Goal: Task Accomplishment & Management: Manage account settings

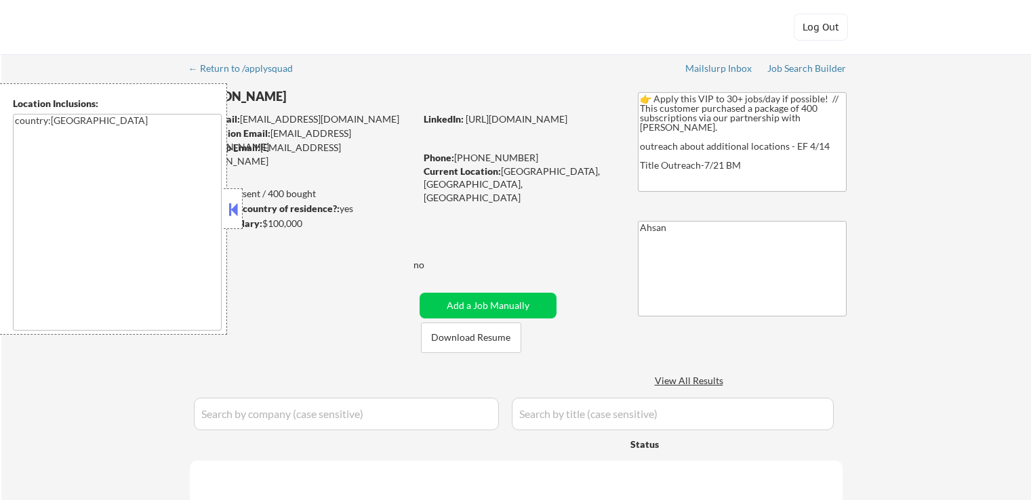
select select ""pending""
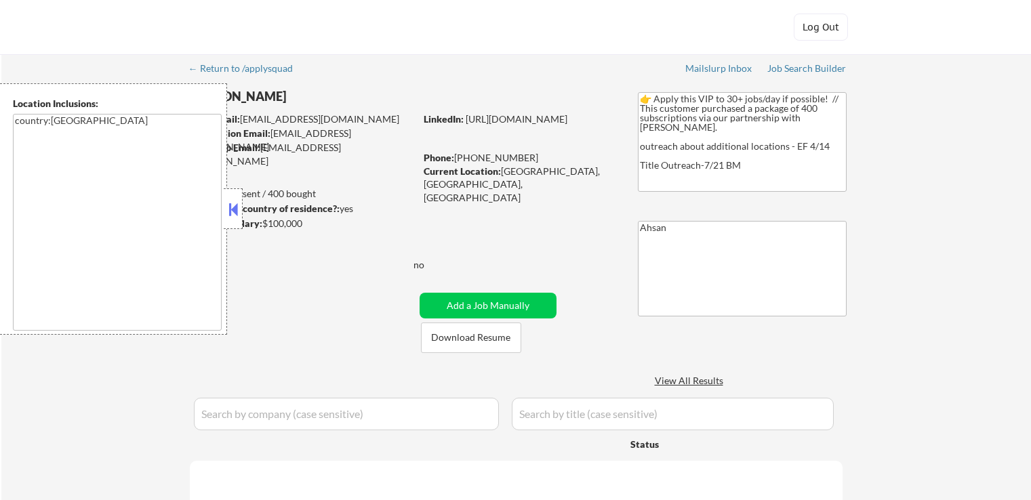
select select ""pending""
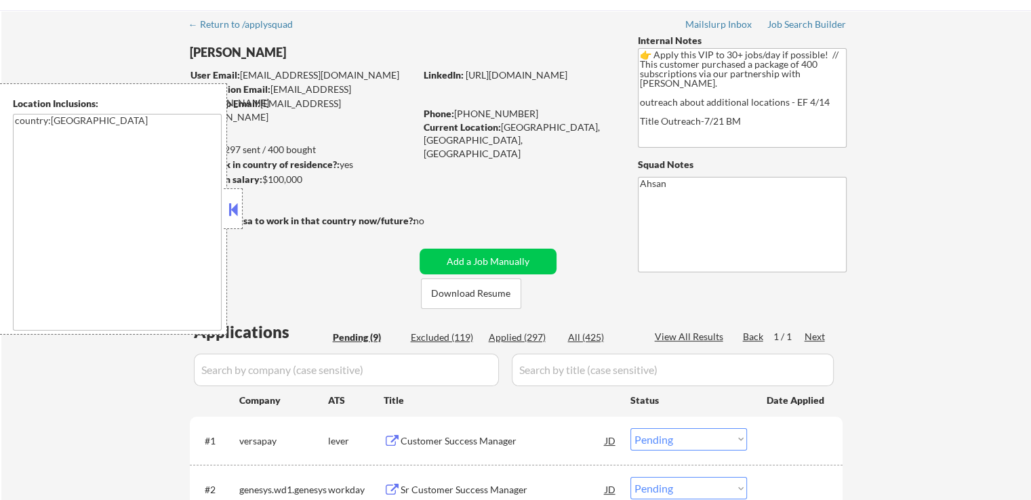
scroll to position [68, 0]
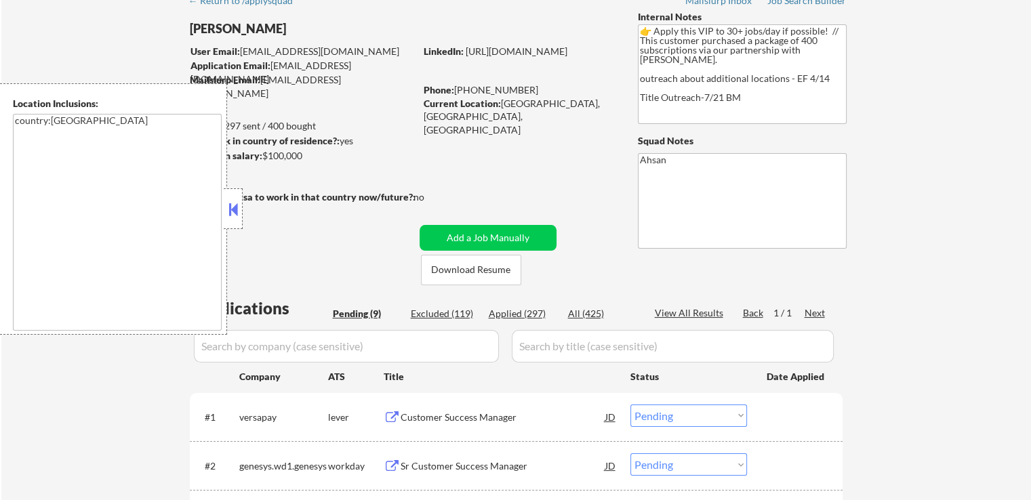
click at [228, 218] on button at bounding box center [233, 209] width 15 height 20
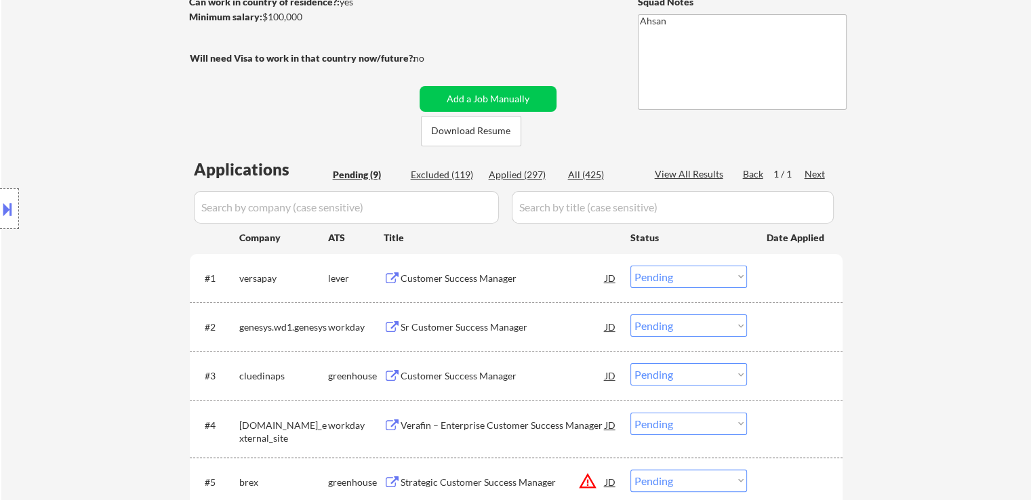
scroll to position [203, 0]
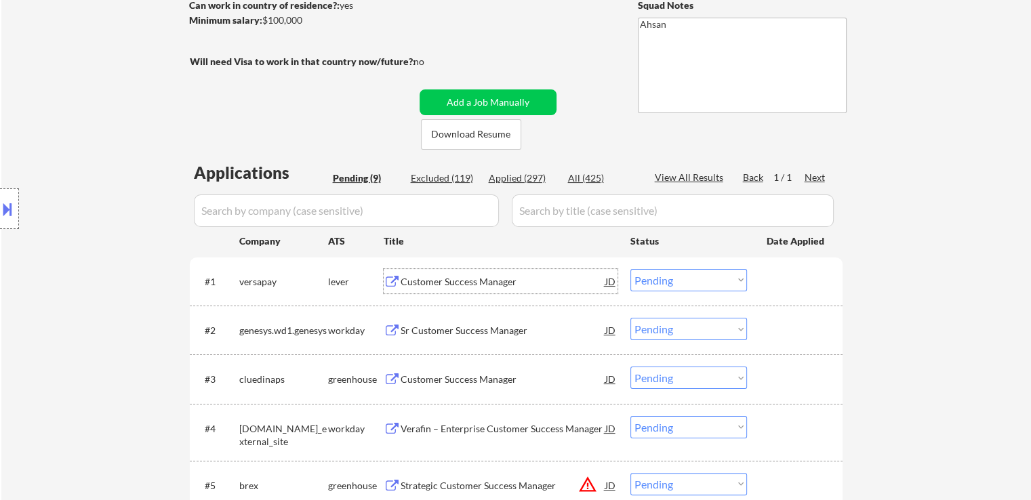
click at [426, 278] on div "Customer Success Manager" at bounding box center [503, 282] width 205 height 14
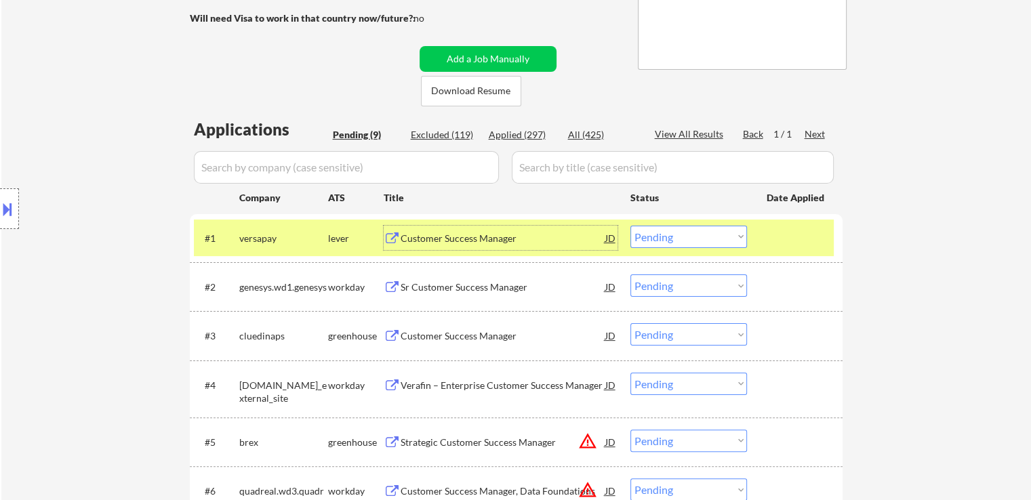
scroll to position [271, 0]
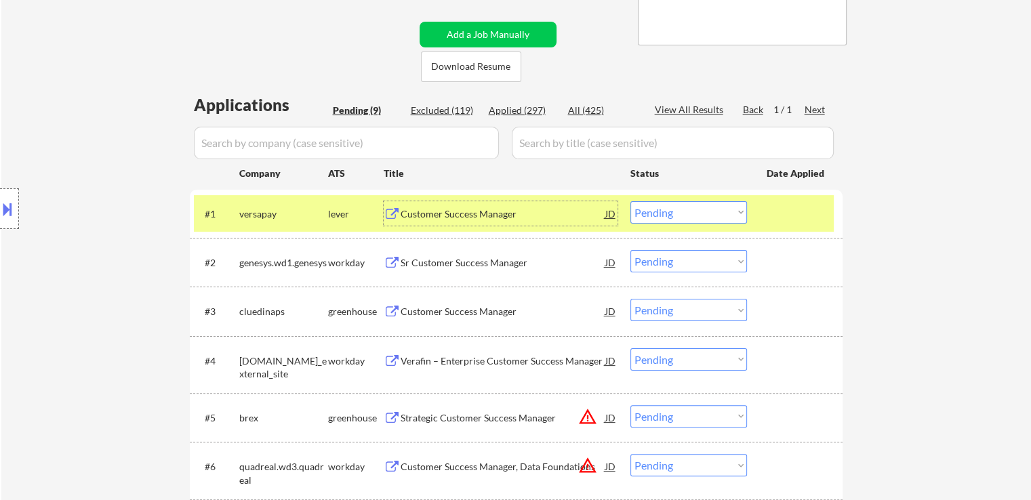
click at [670, 212] on select "Choose an option... Pending Applied Excluded (Questions) Excluded (Expired) Exc…" at bounding box center [688, 212] width 117 height 22
click at [630, 201] on select "Choose an option... Pending Applied Excluded (Questions) Excluded (Expired) Exc…" at bounding box center [688, 212] width 117 height 22
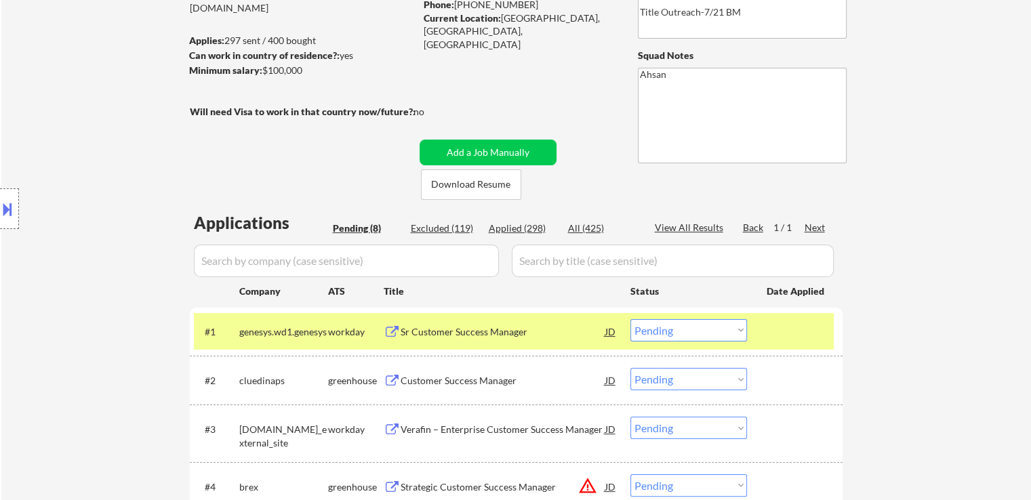
scroll to position [203, 0]
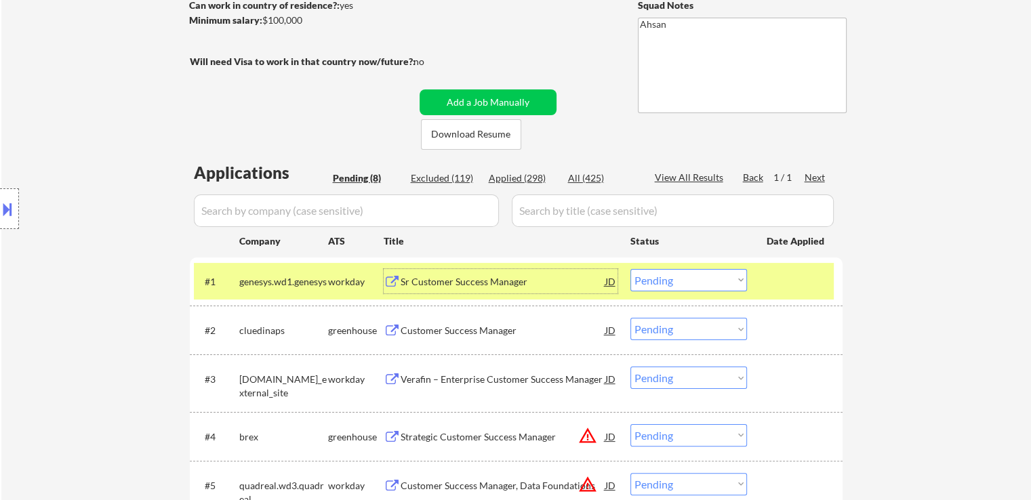
click at [472, 282] on div "Sr Customer Success Manager" at bounding box center [503, 282] width 205 height 14
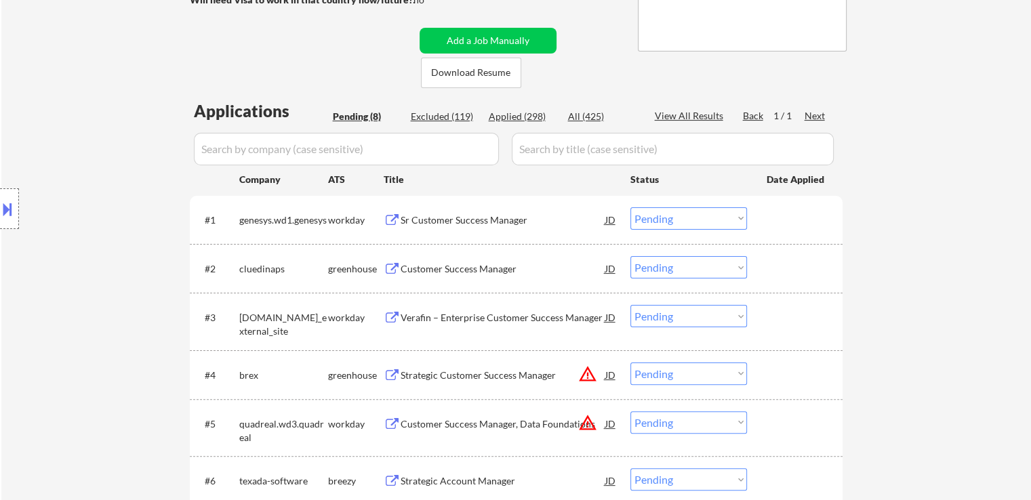
scroll to position [339, 0]
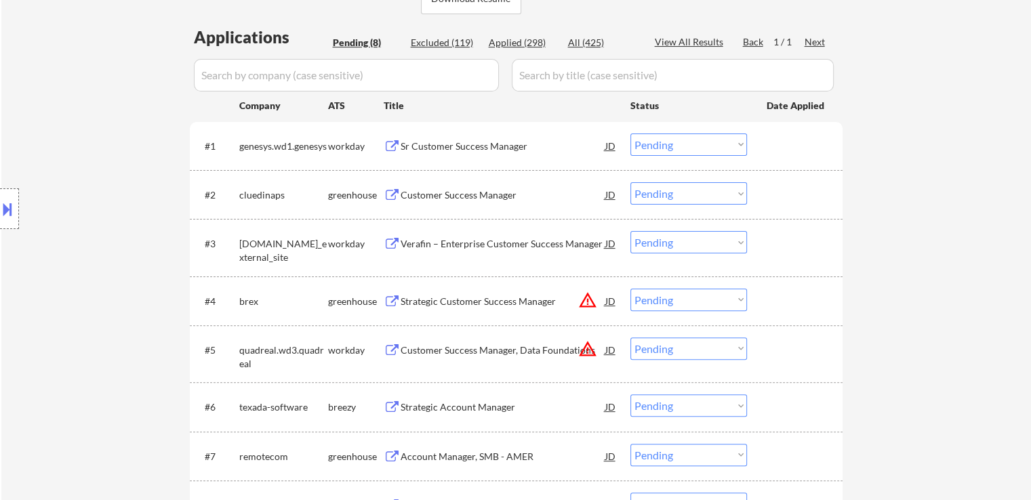
click at [459, 193] on div "Customer Success Manager" at bounding box center [503, 195] width 205 height 14
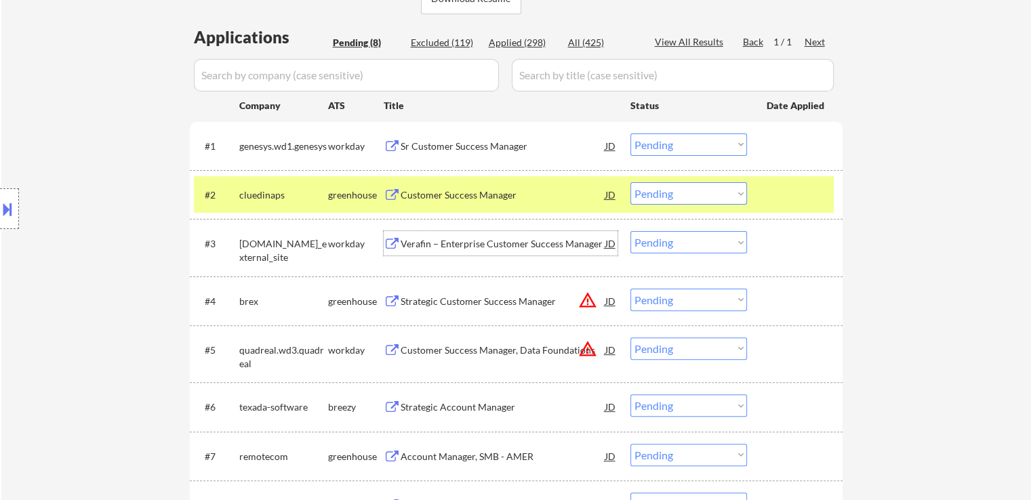
click at [503, 239] on div "Verafin – Enterprise Customer Success Manager" at bounding box center [503, 244] width 205 height 14
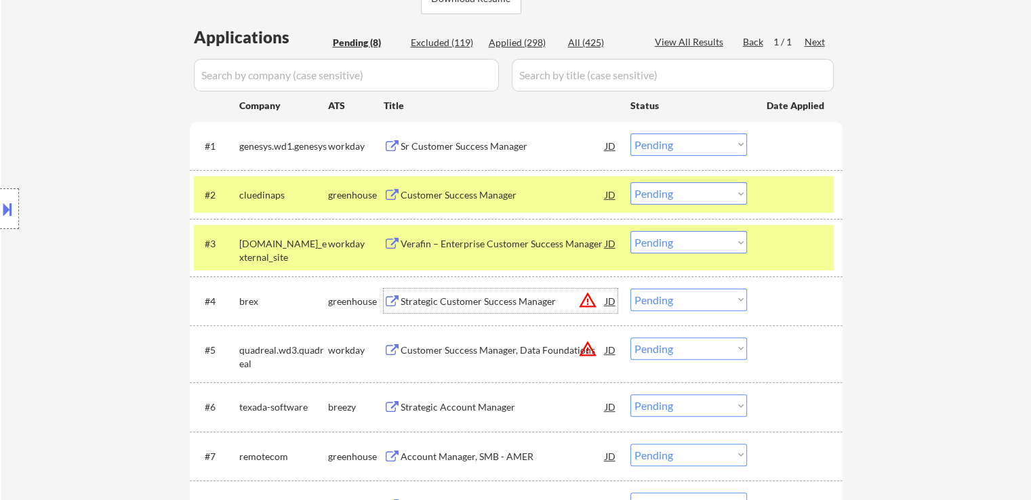
click at [500, 308] on div "Strategic Customer Success Manager" at bounding box center [503, 301] width 205 height 24
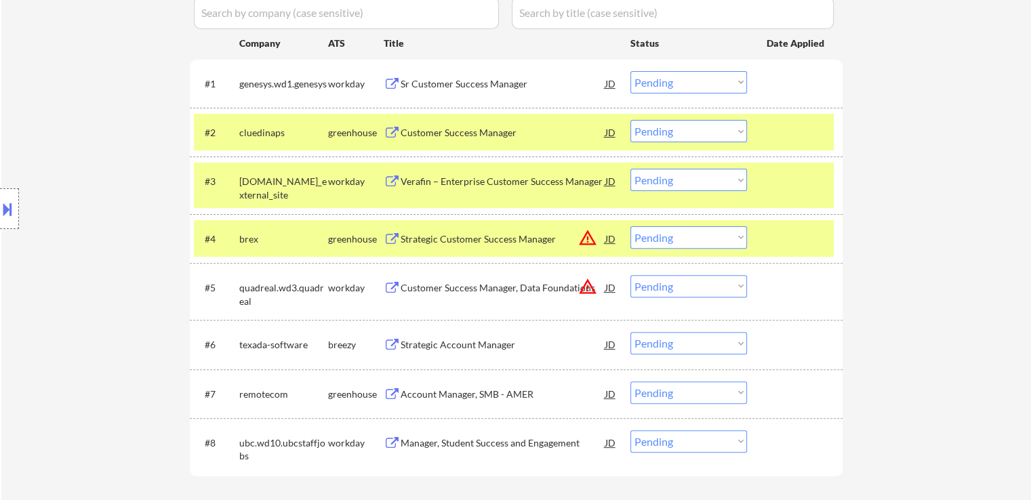
scroll to position [475, 0]
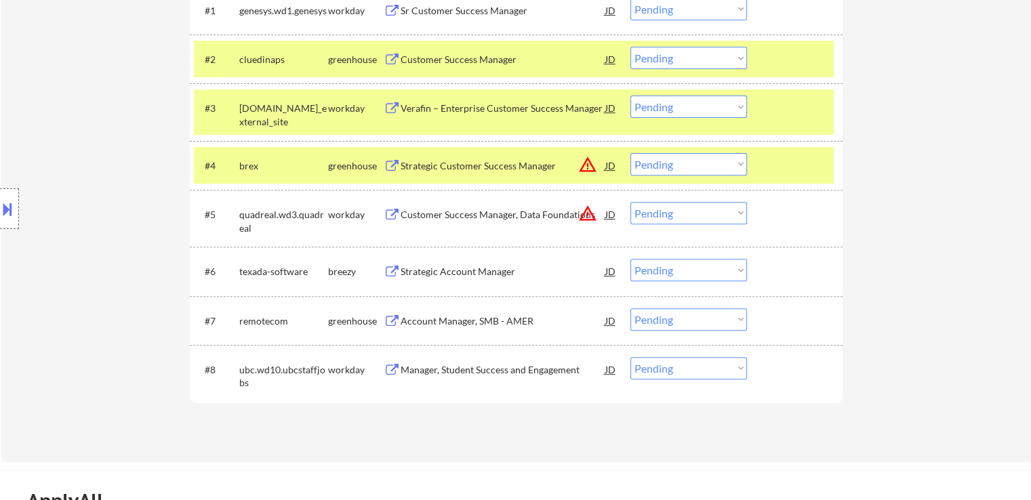
click at [471, 216] on div "Customer Success Manager, Data Foundations" at bounding box center [503, 215] width 205 height 14
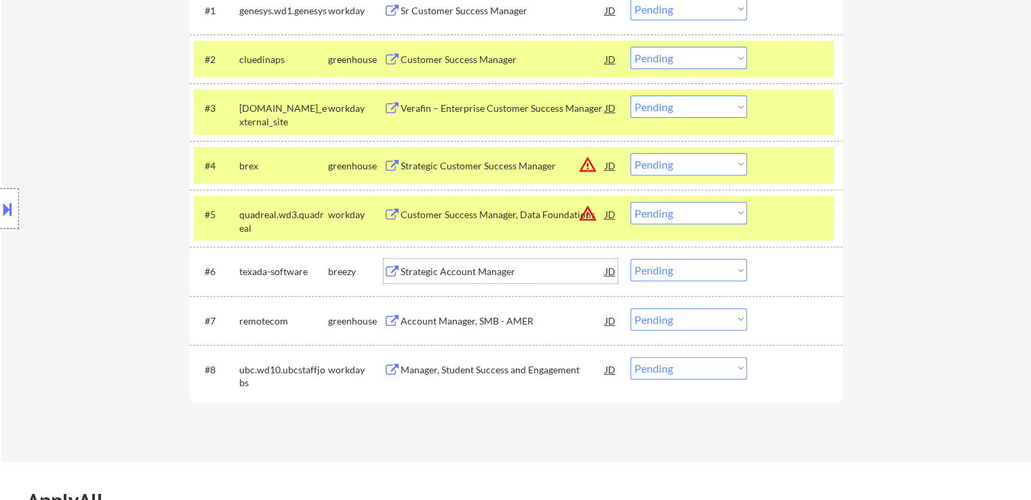
click at [469, 267] on div "Strategic Account Manager" at bounding box center [503, 272] width 205 height 14
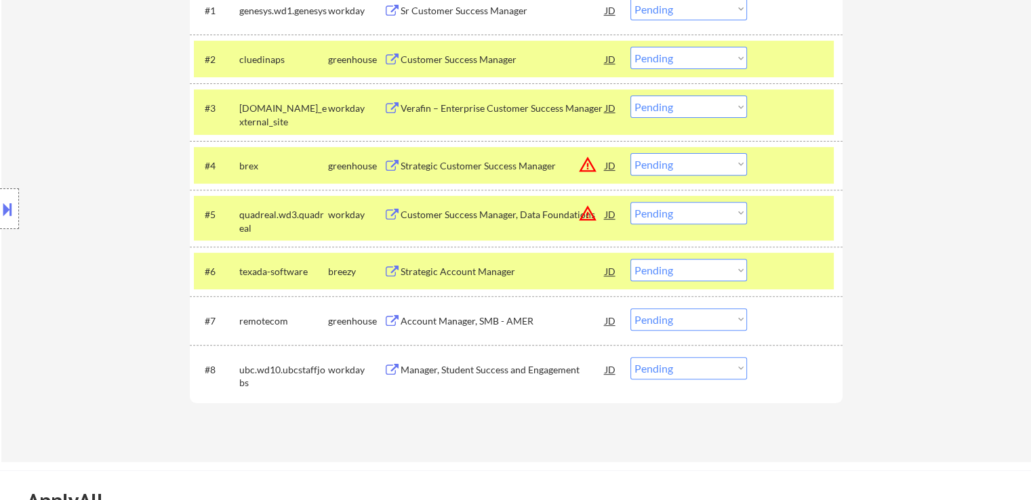
click at [458, 319] on div "Account Manager, SMB - AMER" at bounding box center [503, 322] width 205 height 14
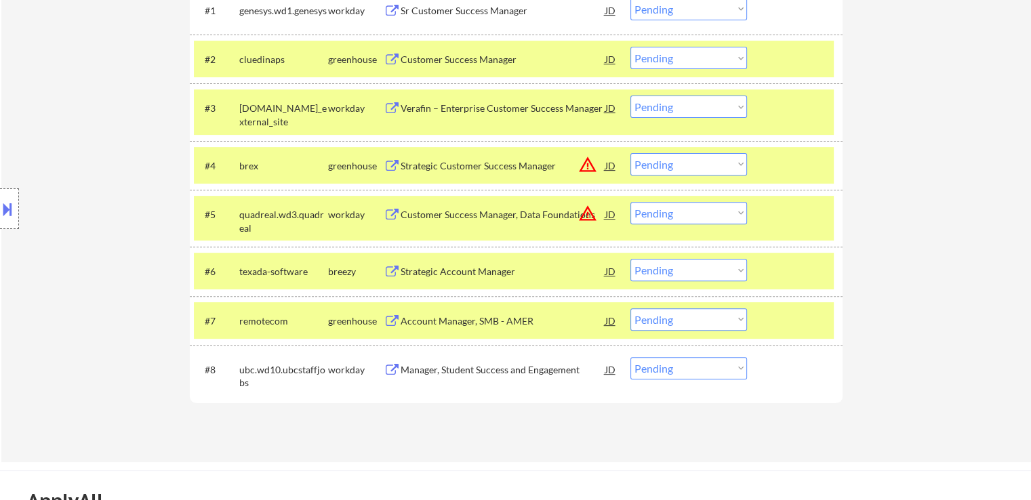
click at [477, 365] on div "Manager, Student Success and Engagement" at bounding box center [503, 370] width 205 height 14
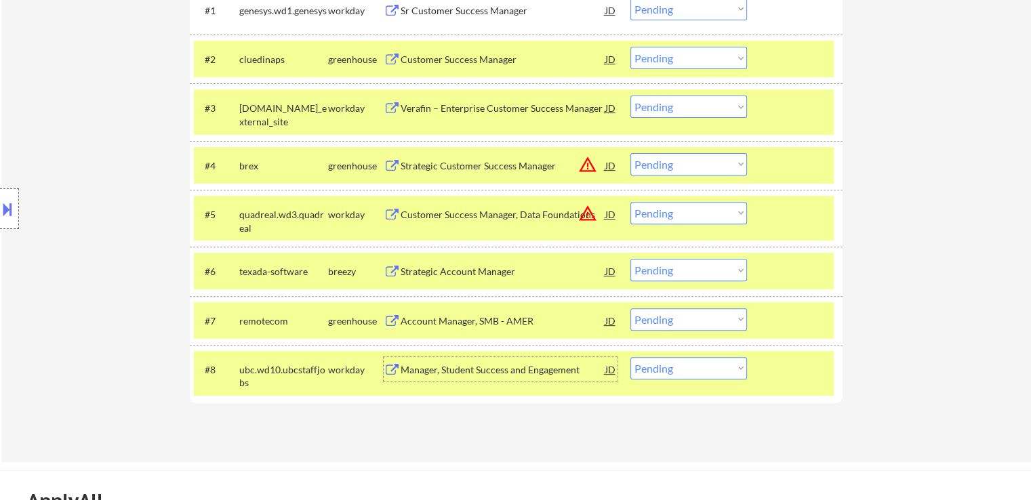
click at [5, 209] on button at bounding box center [7, 209] width 15 height 22
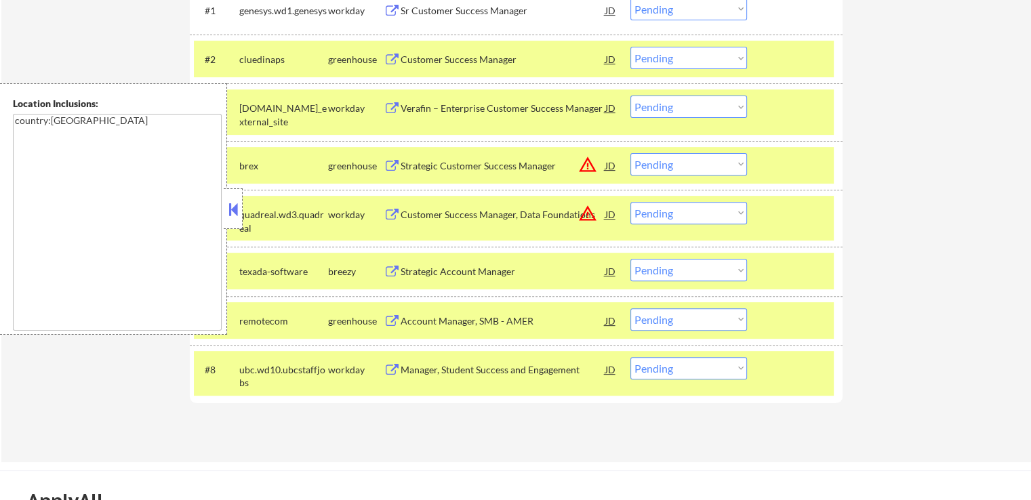
click at [230, 212] on button at bounding box center [233, 209] width 15 height 20
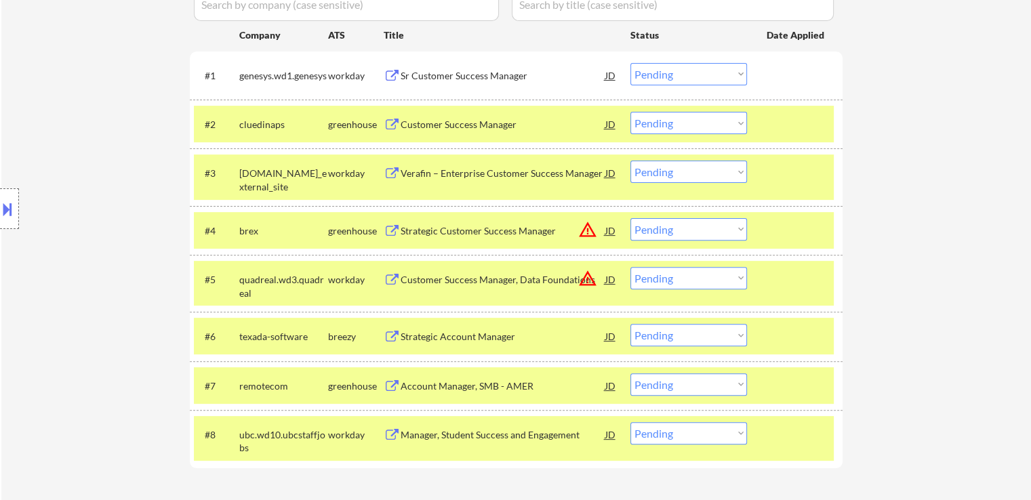
scroll to position [407, 0]
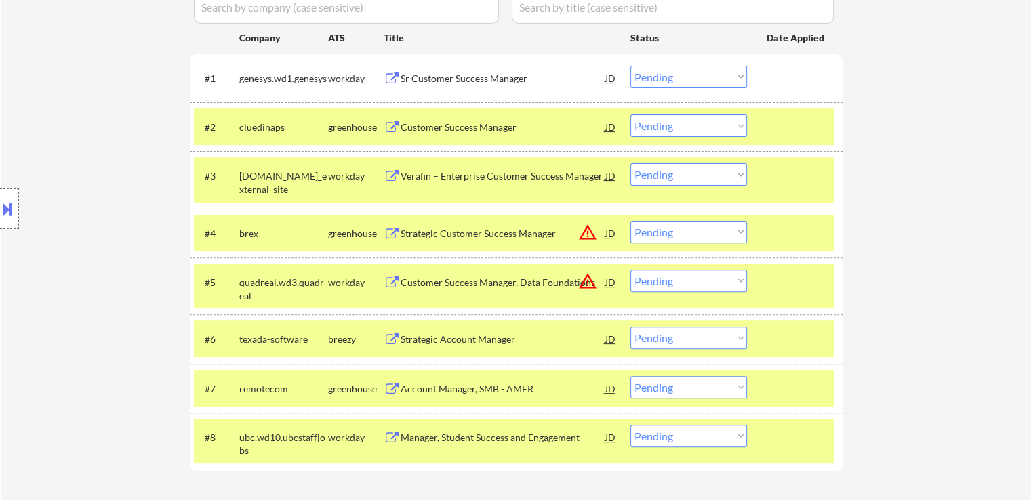
click at [659, 77] on select "Choose an option... Pending Applied Excluded (Questions) Excluded (Expired) Exc…" at bounding box center [688, 77] width 117 height 22
click at [630, 66] on select "Choose an option... Pending Applied Excluded (Questions) Excluded (Expired) Exc…" at bounding box center [688, 77] width 117 height 22
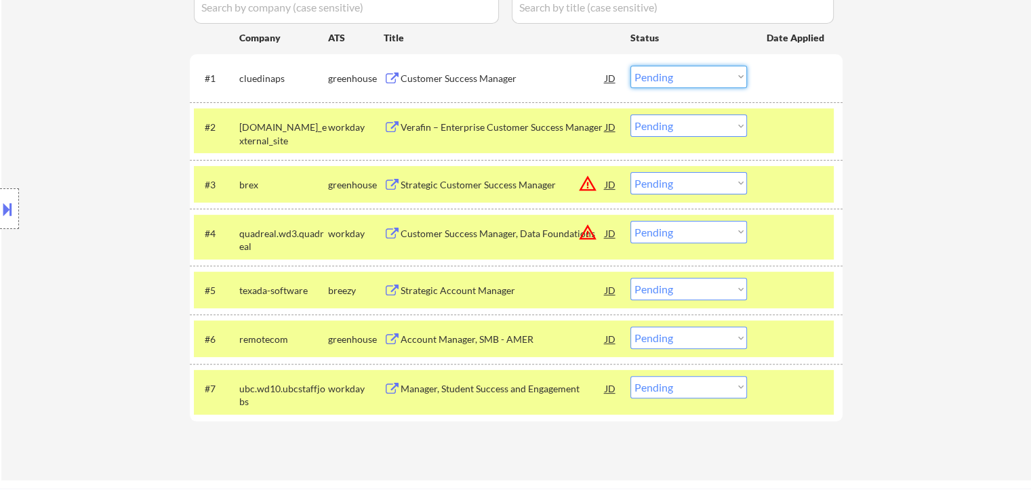
click at [657, 71] on select "Choose an option... Pending Applied Excluded (Questions) Excluded (Expired) Exc…" at bounding box center [688, 77] width 117 height 22
click at [630, 66] on select "Choose an option... Pending Applied Excluded (Questions) Excluded (Expired) Exc…" at bounding box center [688, 77] width 117 height 22
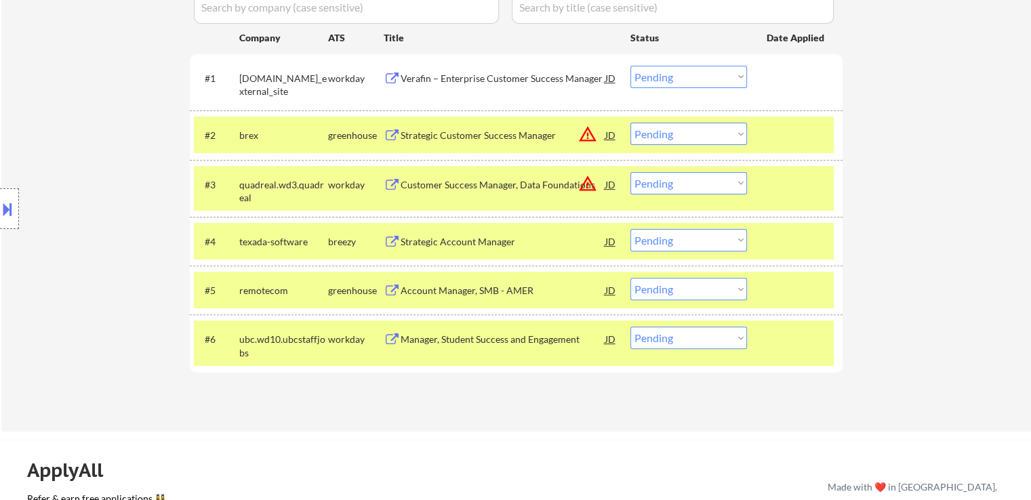
click at [422, 82] on div "Verafin – Enterprise Customer Success Manager" at bounding box center [503, 79] width 205 height 14
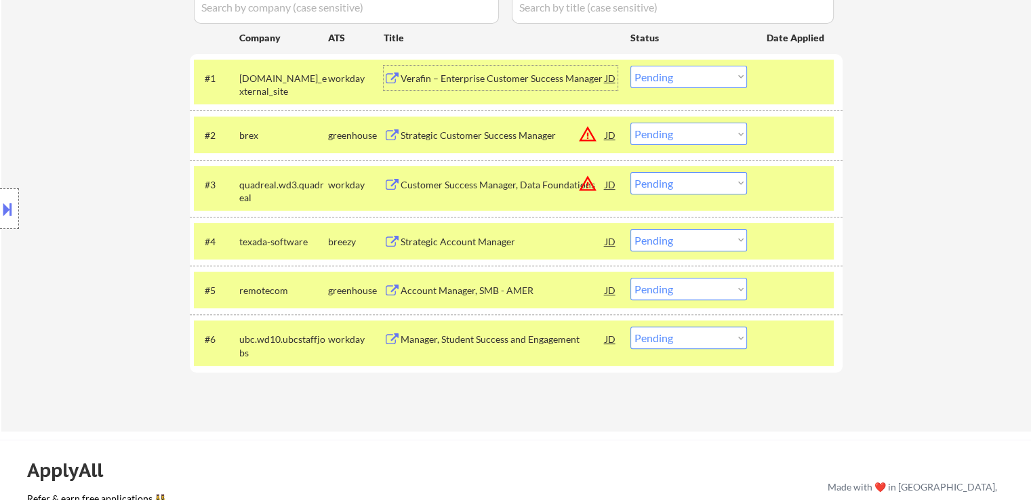
click at [688, 75] on select "Choose an option... Pending Applied Excluded (Questions) Excluded (Expired) Exc…" at bounding box center [688, 77] width 117 height 22
click at [630, 66] on select "Choose an option... Pending Applied Excluded (Questions) Excluded (Expired) Exc…" at bounding box center [688, 77] width 117 height 22
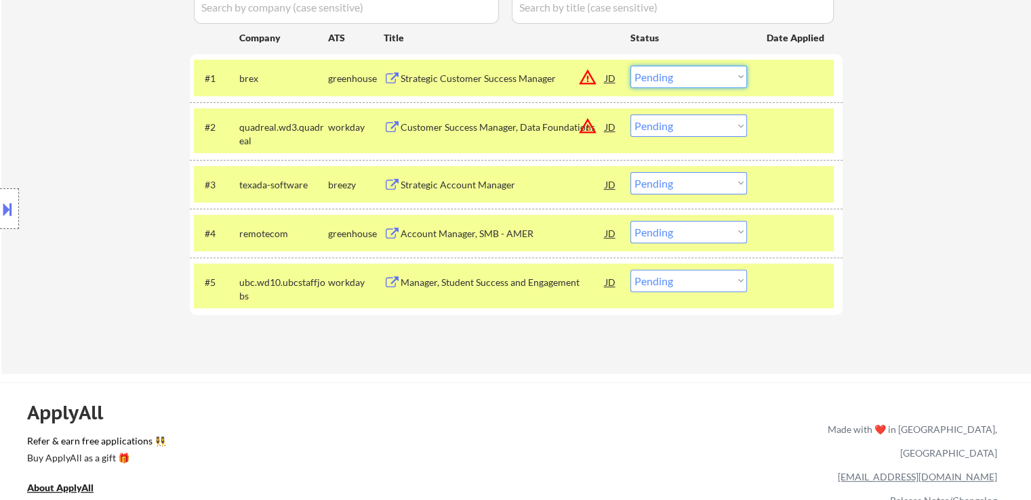
click at [662, 75] on select "Choose an option... Pending Applied Excluded (Questions) Excluded (Expired) Exc…" at bounding box center [688, 77] width 117 height 22
click at [630, 66] on select "Choose an option... Pending Applied Excluded (Questions) Excluded (Expired) Exc…" at bounding box center [688, 77] width 117 height 22
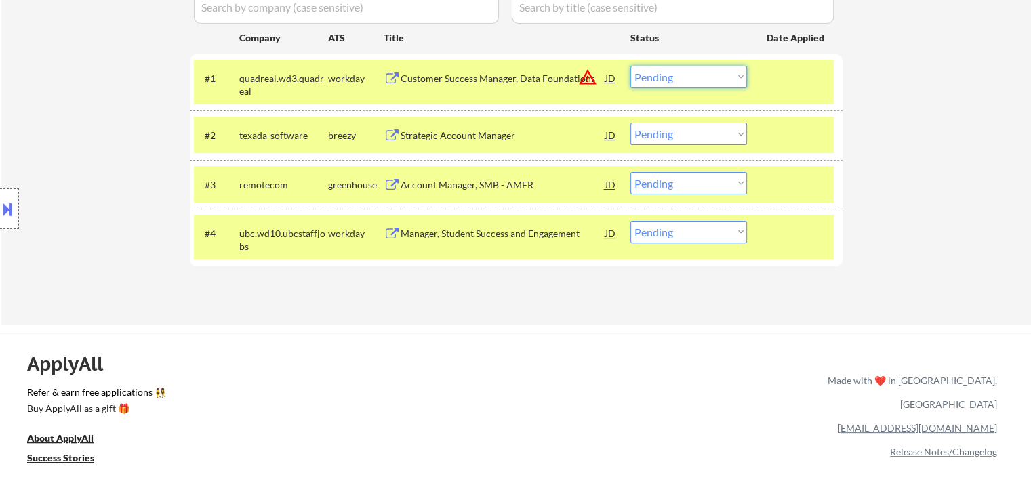
click at [662, 69] on select "Choose an option... Pending Applied Excluded (Questions) Excluded (Expired) Exc…" at bounding box center [688, 77] width 117 height 22
click at [630, 66] on select "Choose an option... Pending Applied Excluded (Questions) Excluded (Expired) Exc…" at bounding box center [688, 77] width 117 height 22
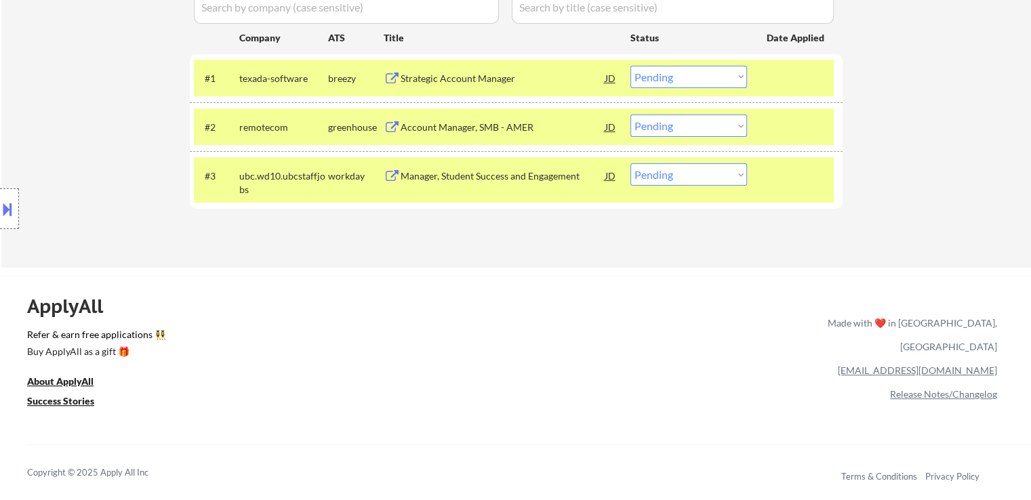
click at [435, 89] on div "Strategic Account Manager" at bounding box center [503, 78] width 205 height 24
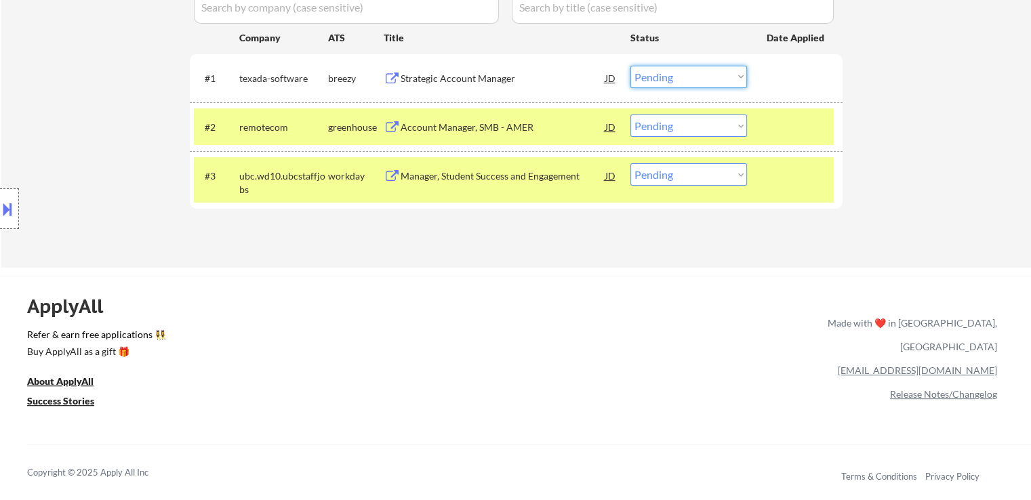
click at [650, 81] on select "Choose an option... Pending Applied Excluded (Questions) Excluded (Expired) Exc…" at bounding box center [688, 77] width 117 height 22
click at [630, 66] on select "Choose an option... Pending Applied Excluded (Questions) Excluded (Expired) Exc…" at bounding box center [688, 77] width 117 height 22
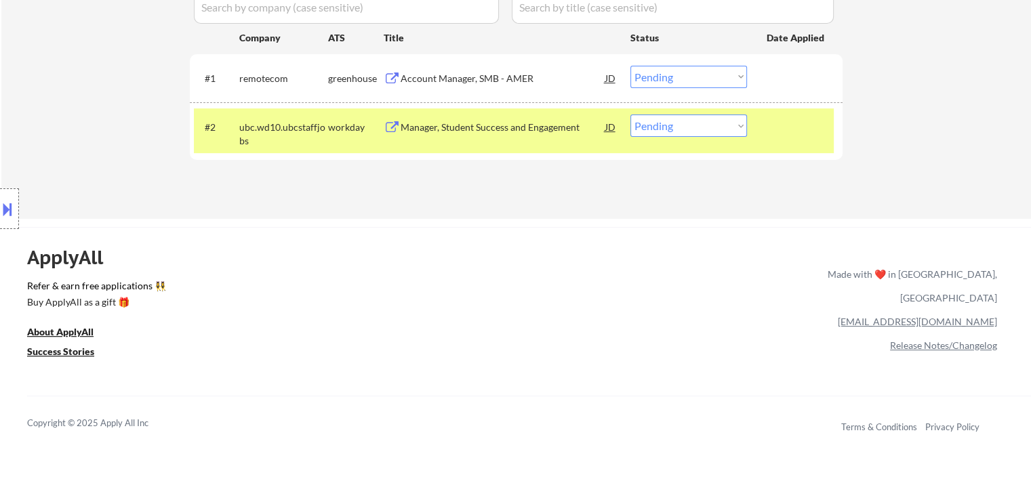
click at [653, 79] on select "Choose an option... Pending Applied Excluded (Questions) Excluded (Expired) Exc…" at bounding box center [688, 77] width 117 height 22
click at [630, 66] on select "Choose an option... Pending Applied Excluded (Questions) Excluded (Expired) Exc…" at bounding box center [688, 77] width 117 height 22
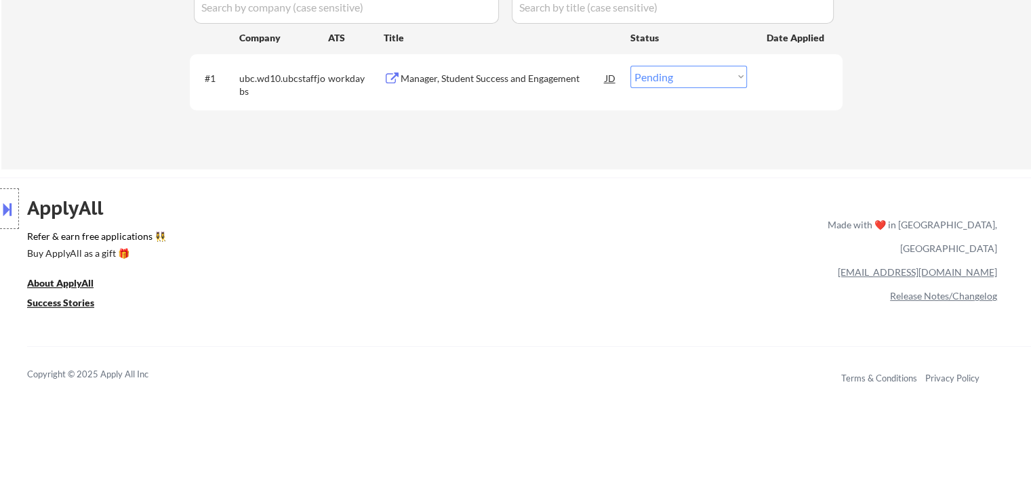
click at [447, 79] on div "Manager, Student Success and Engagement" at bounding box center [503, 79] width 205 height 14
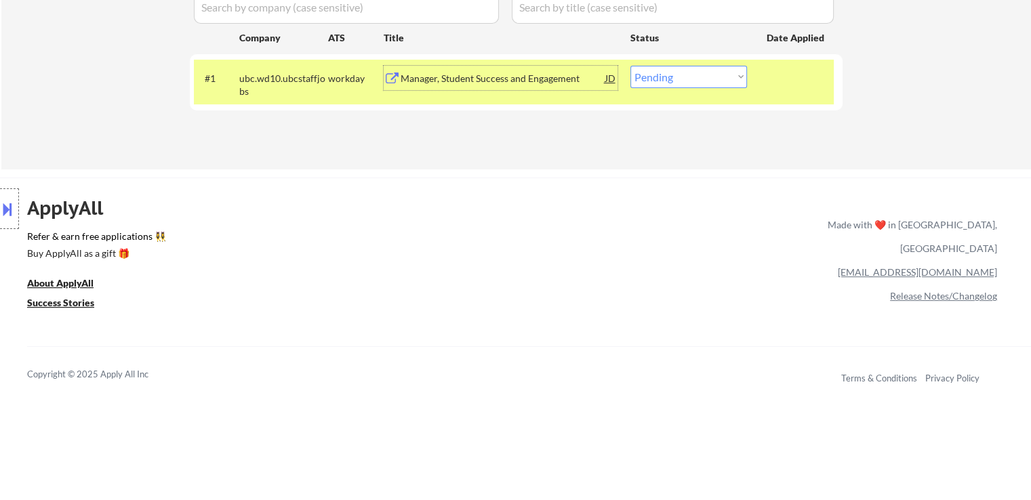
click at [651, 79] on select "Choose an option... Pending Applied Excluded (Questions) Excluded (Expired) Exc…" at bounding box center [688, 77] width 117 height 22
select select ""excluded""
click at [630, 66] on select "Choose an option... Pending Applied Excluded (Questions) Excluded (Expired) Exc…" at bounding box center [688, 77] width 117 height 22
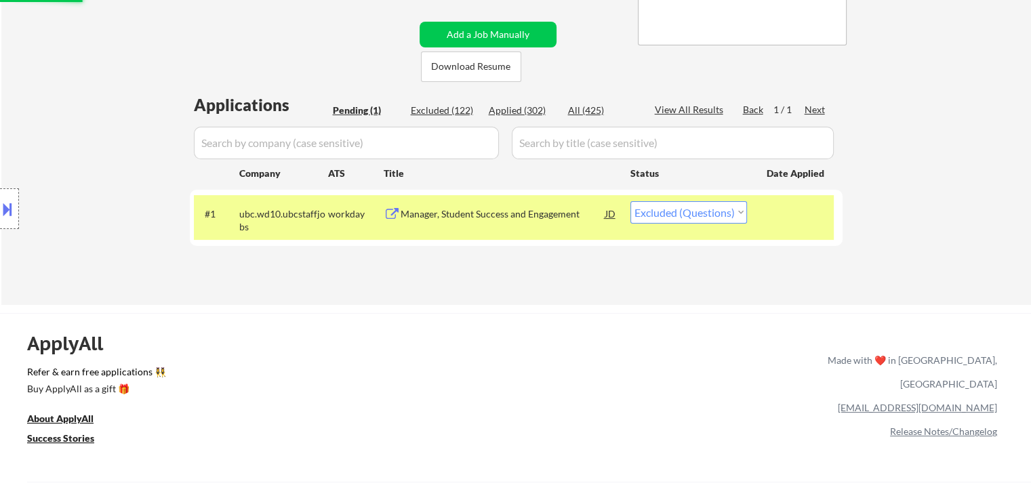
scroll to position [271, 0]
click at [518, 111] on div "Applied (302)" at bounding box center [523, 111] width 68 height 14
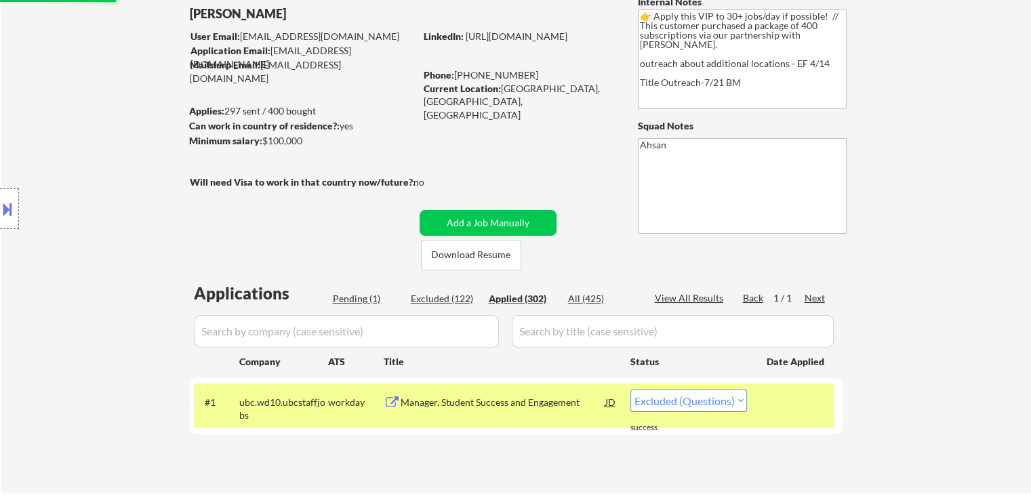
scroll to position [0, 0]
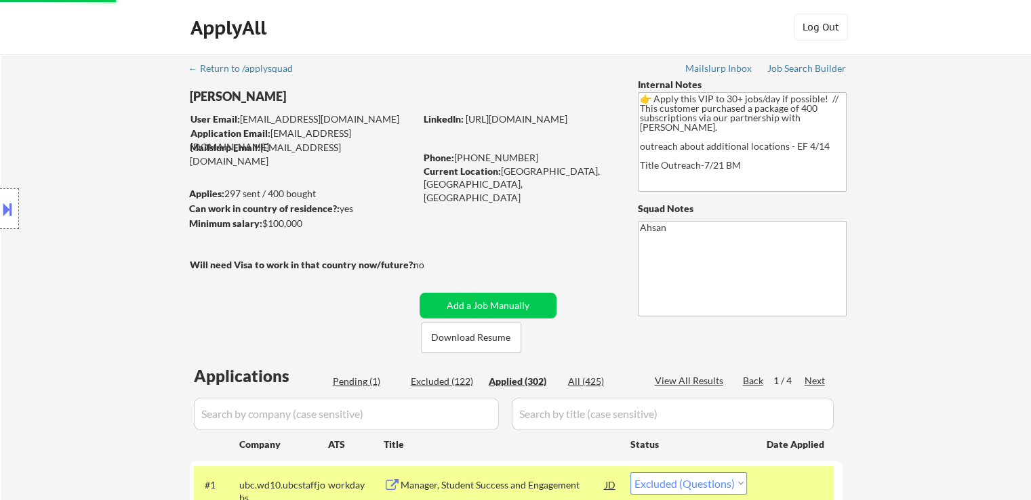
select select ""excluded""
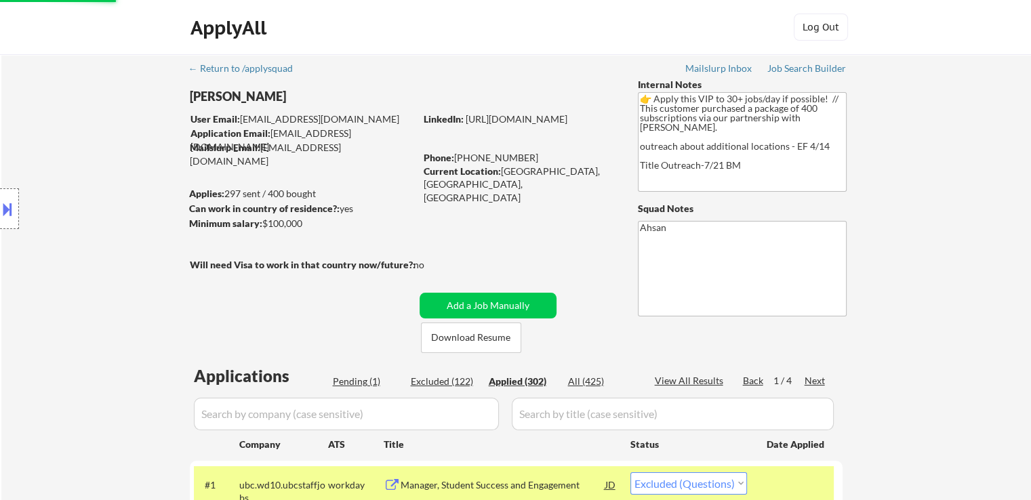
select select ""excluded""
select select ""applied""
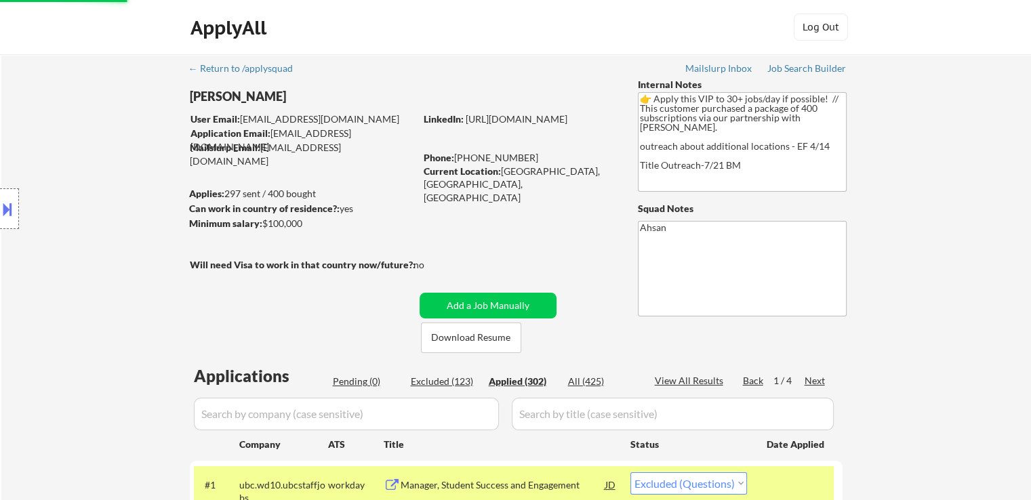
select select ""applied""
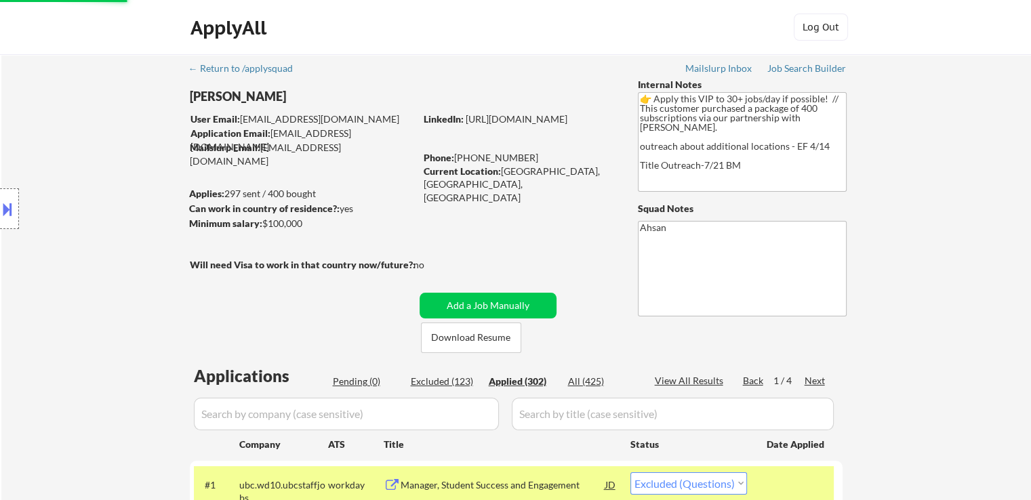
select select ""applied""
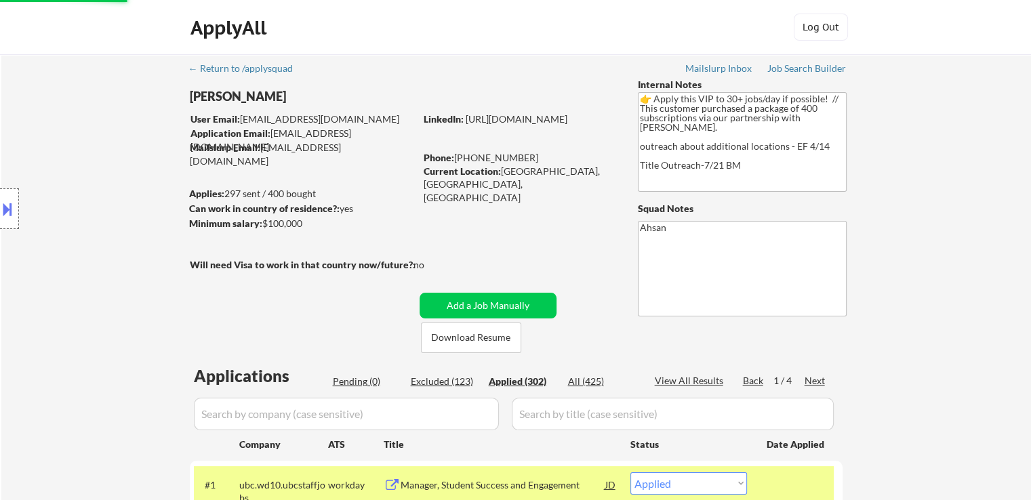
select select ""applied""
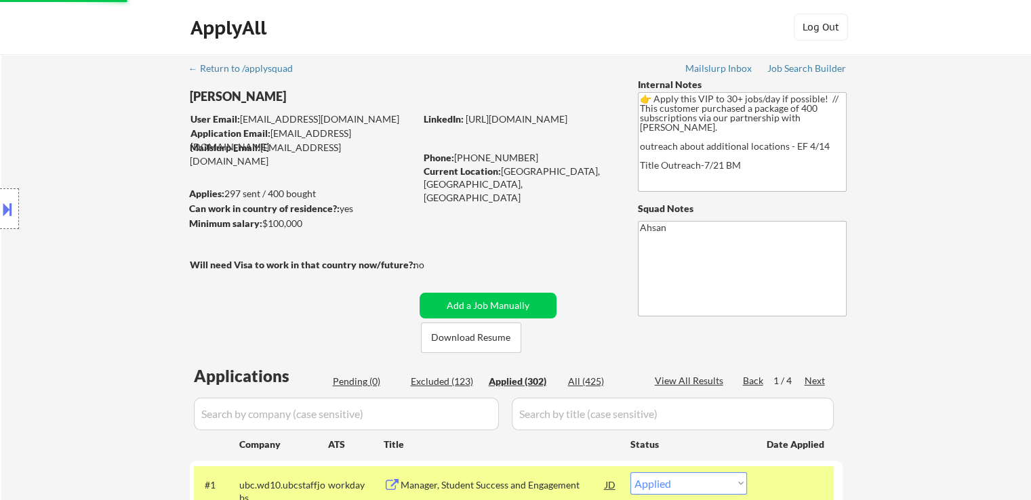
select select ""applied""
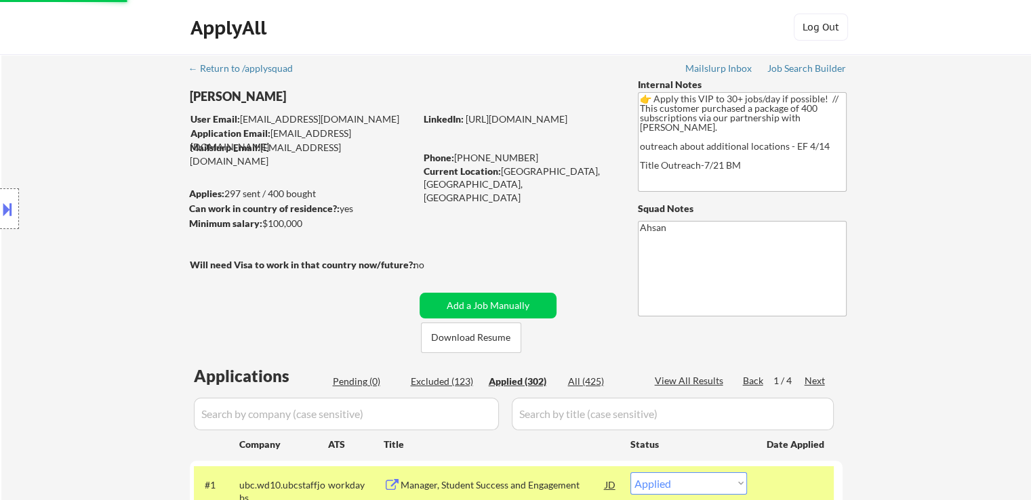
select select ""applied""
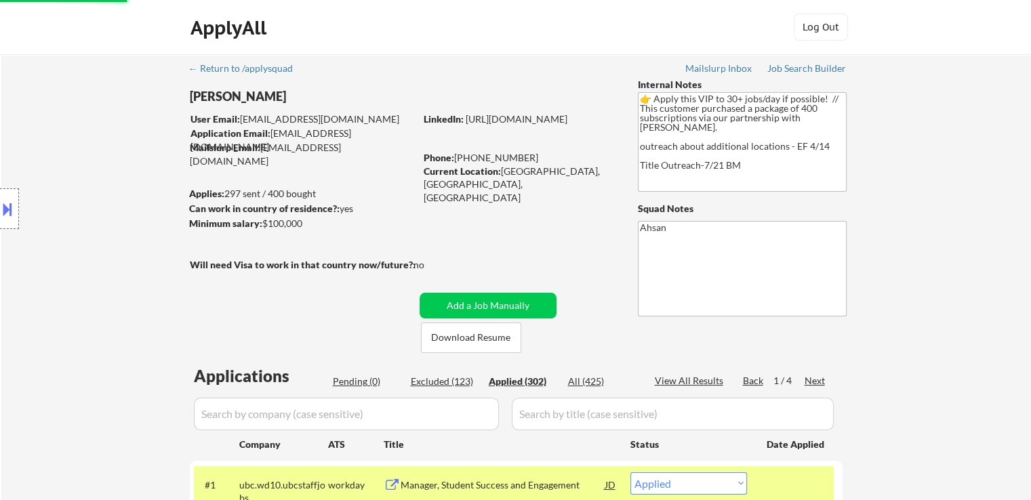
select select ""applied""
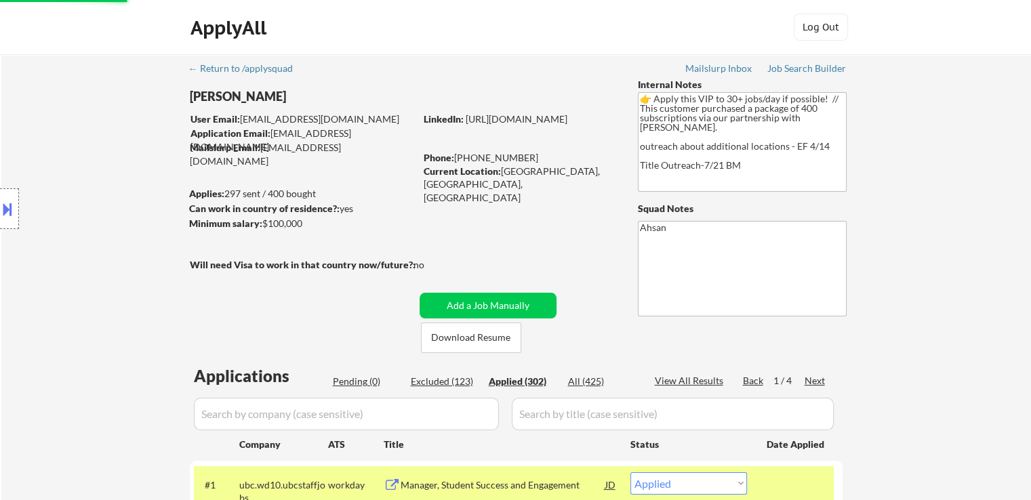
select select ""applied""
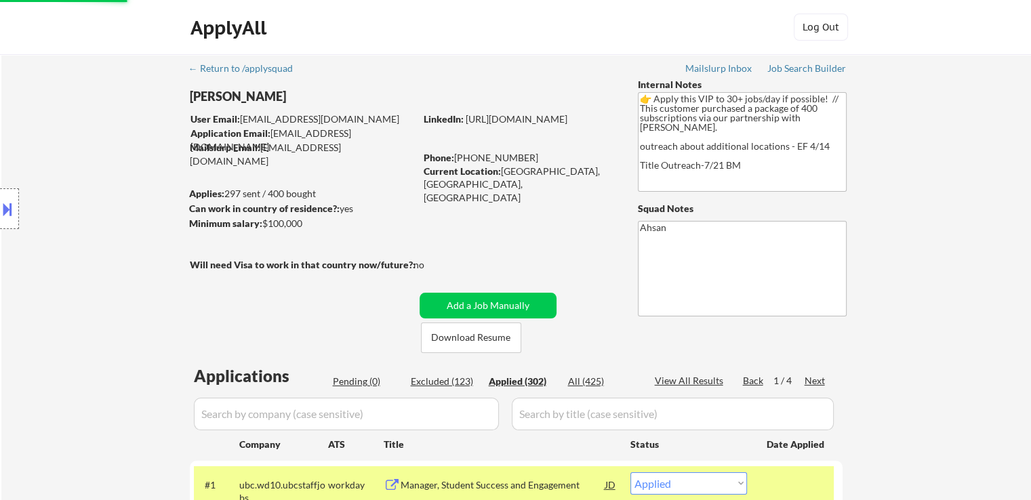
select select ""applied""
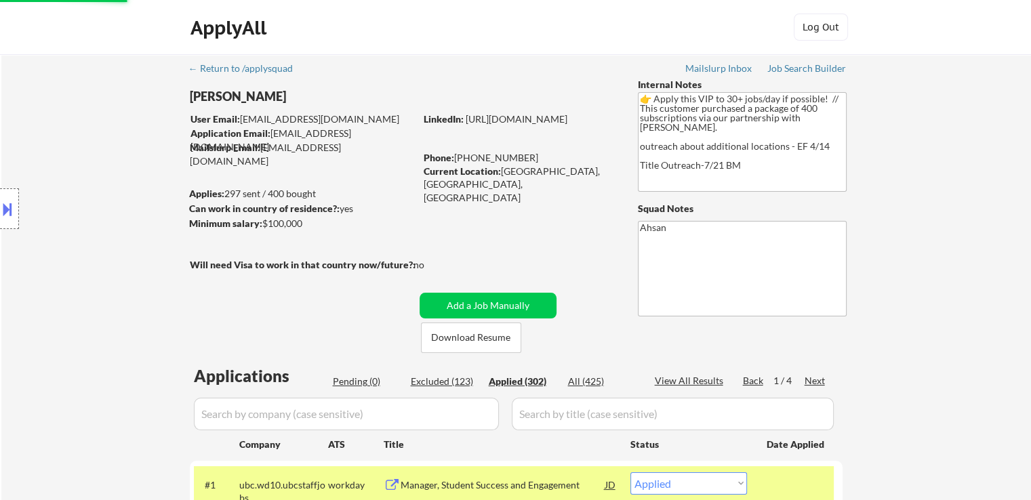
select select ""applied""
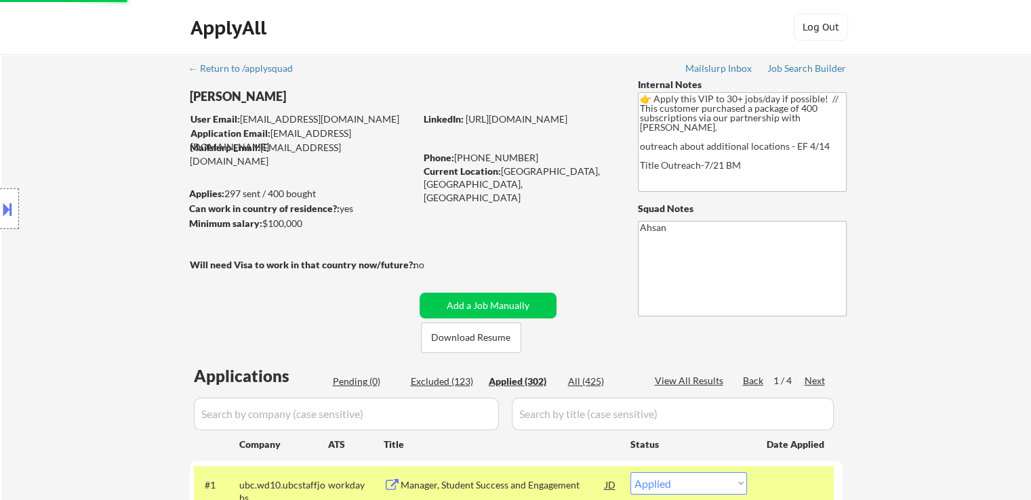
select select ""applied""
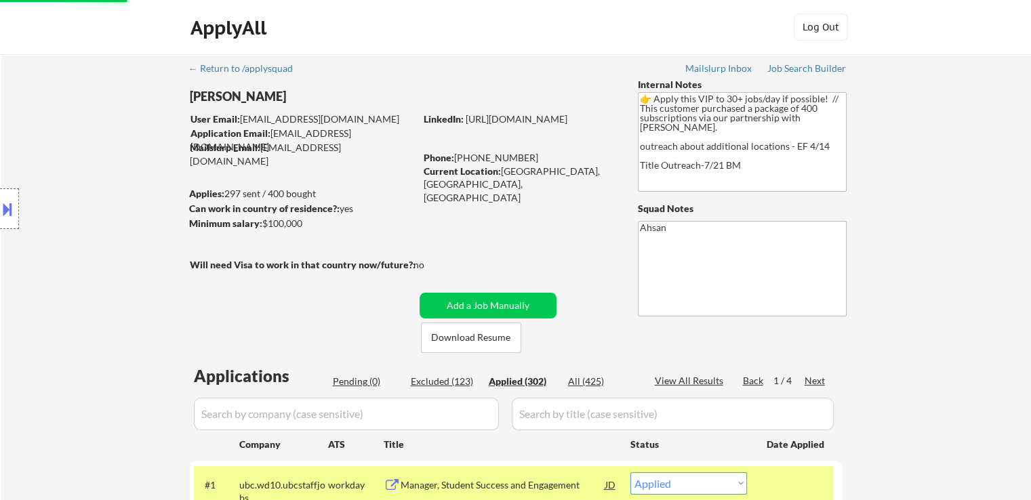
select select ""applied""
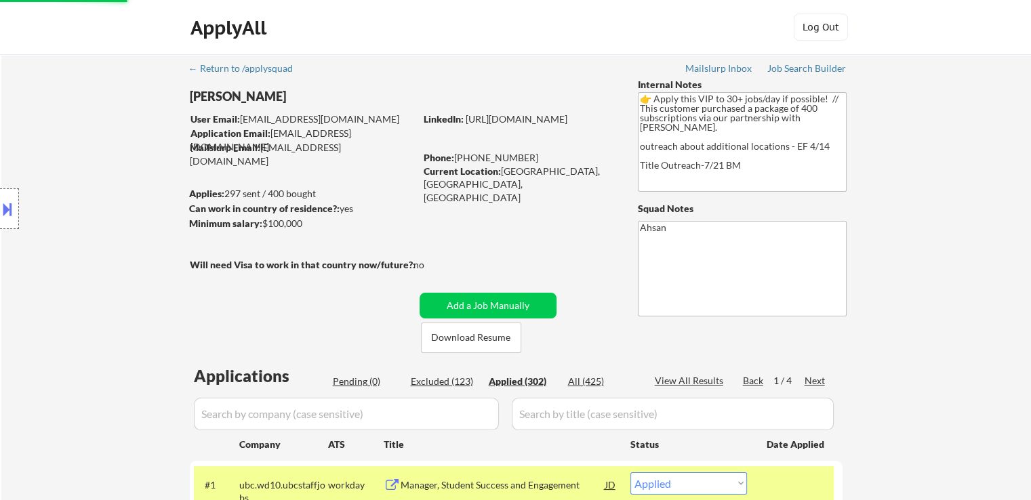
select select ""applied""
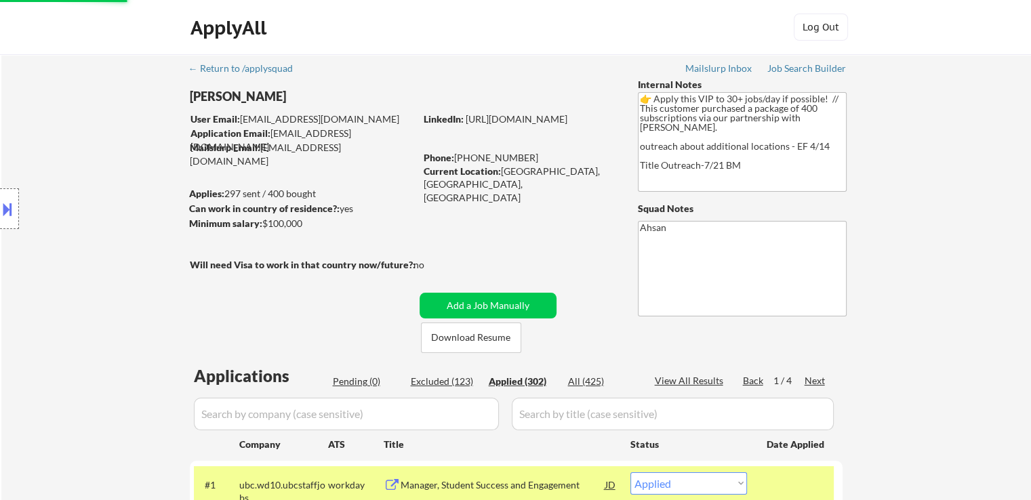
select select ""applied""
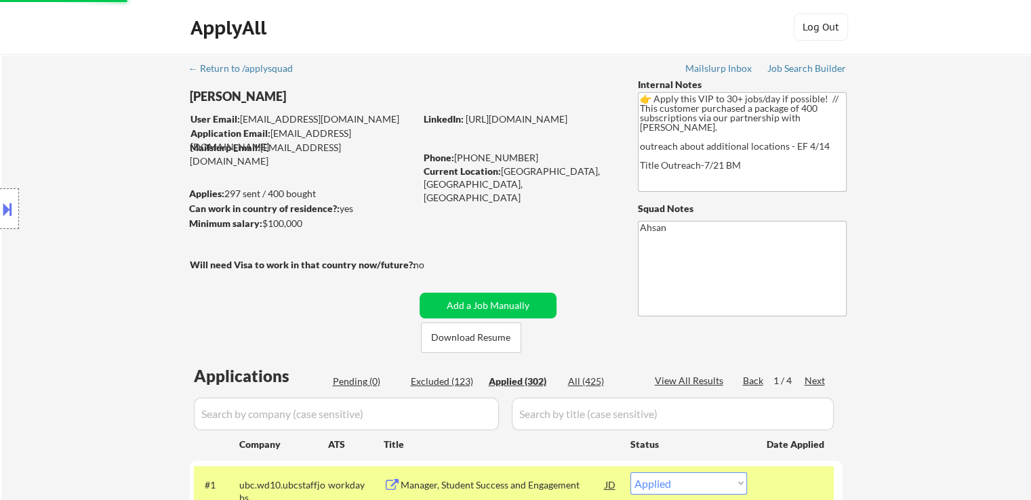
select select ""applied""
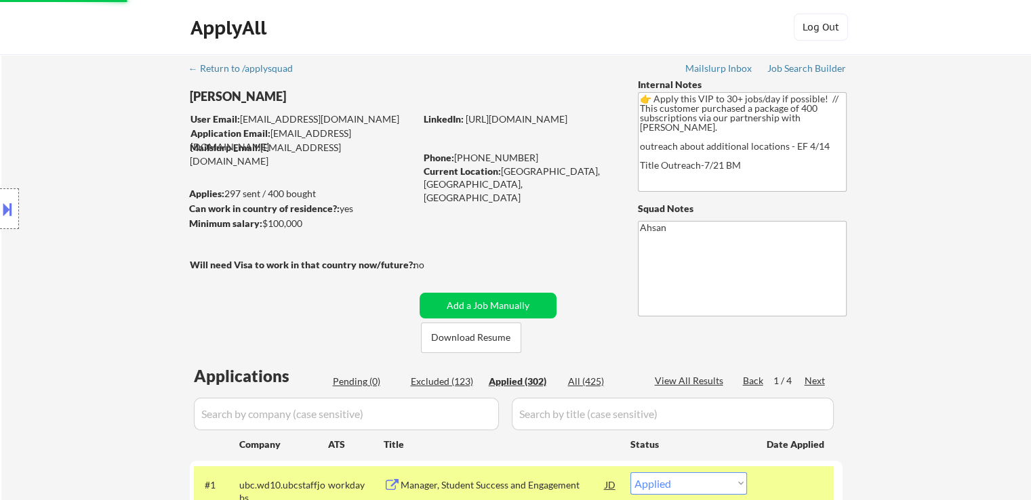
select select ""applied""
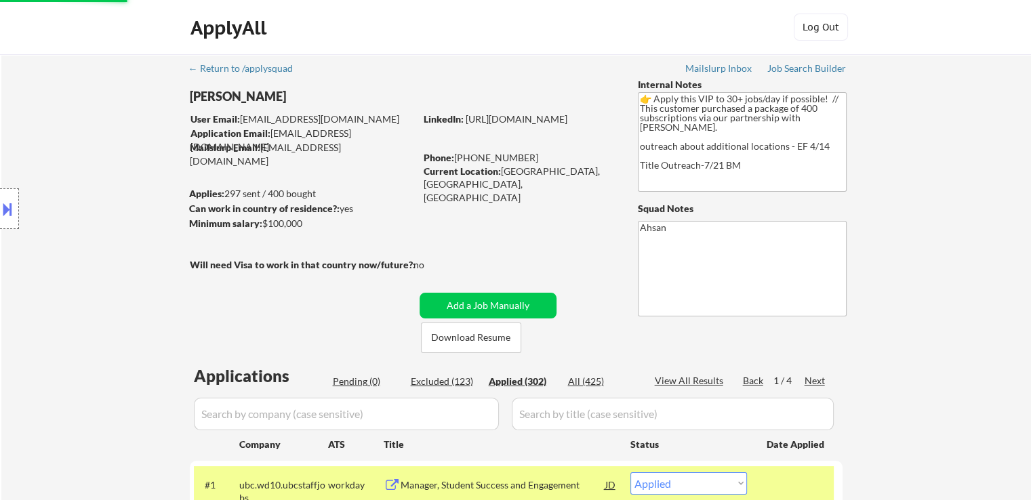
select select ""applied""
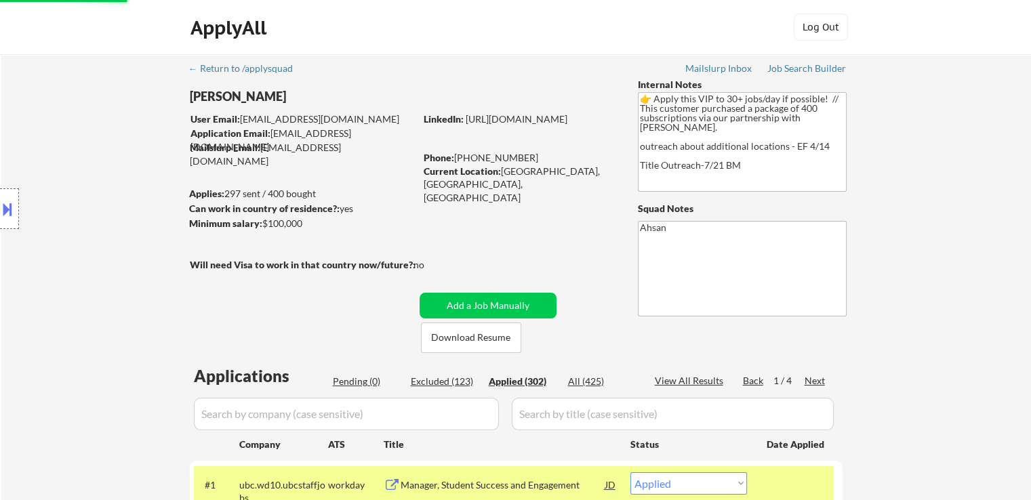
select select ""applied""
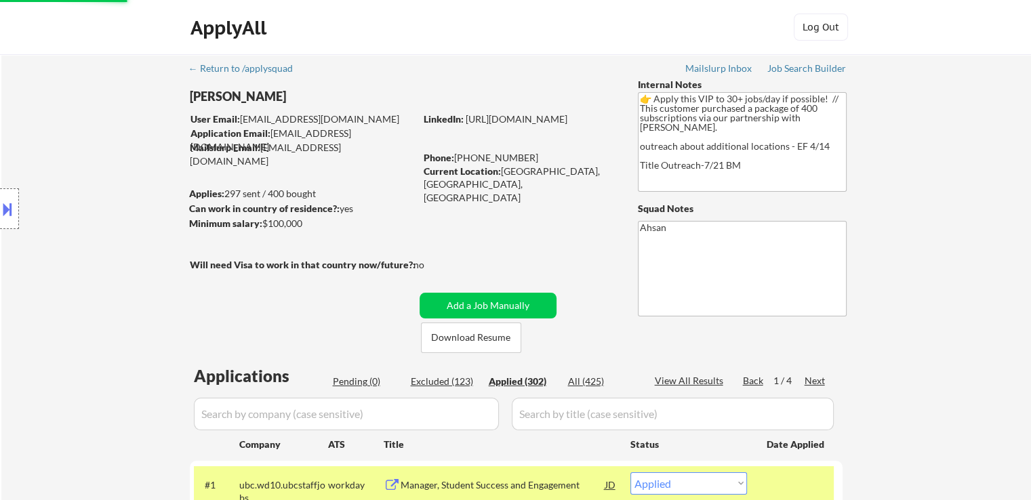
select select ""applied""
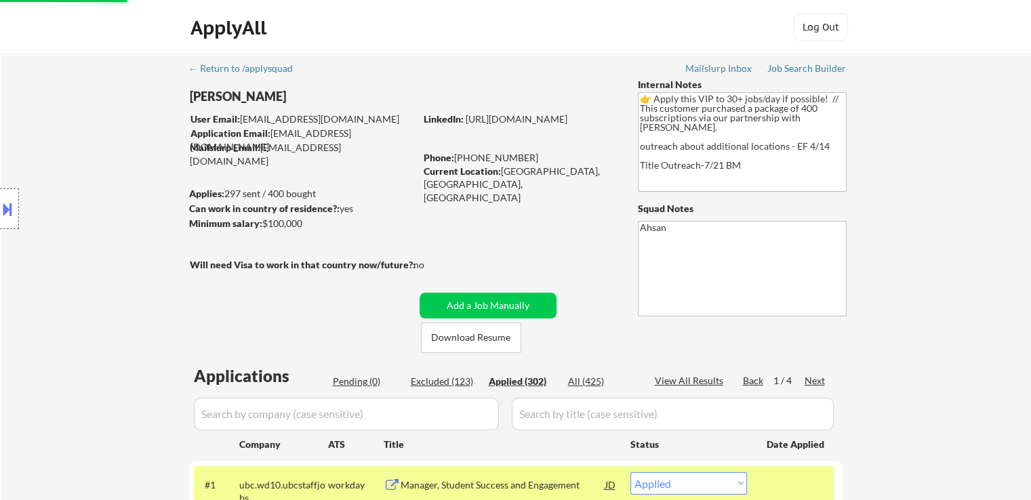
select select ""applied""
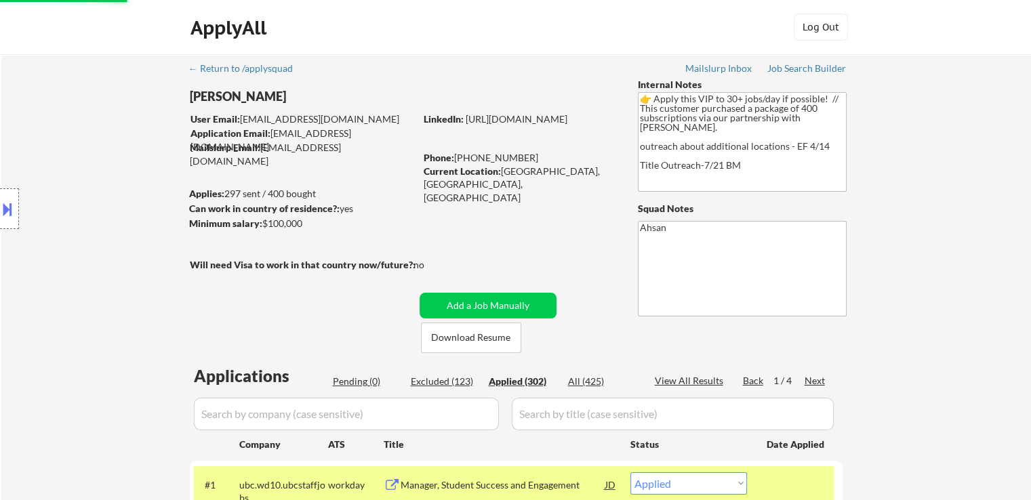
select select ""applied""
